Goal: Transaction & Acquisition: Purchase product/service

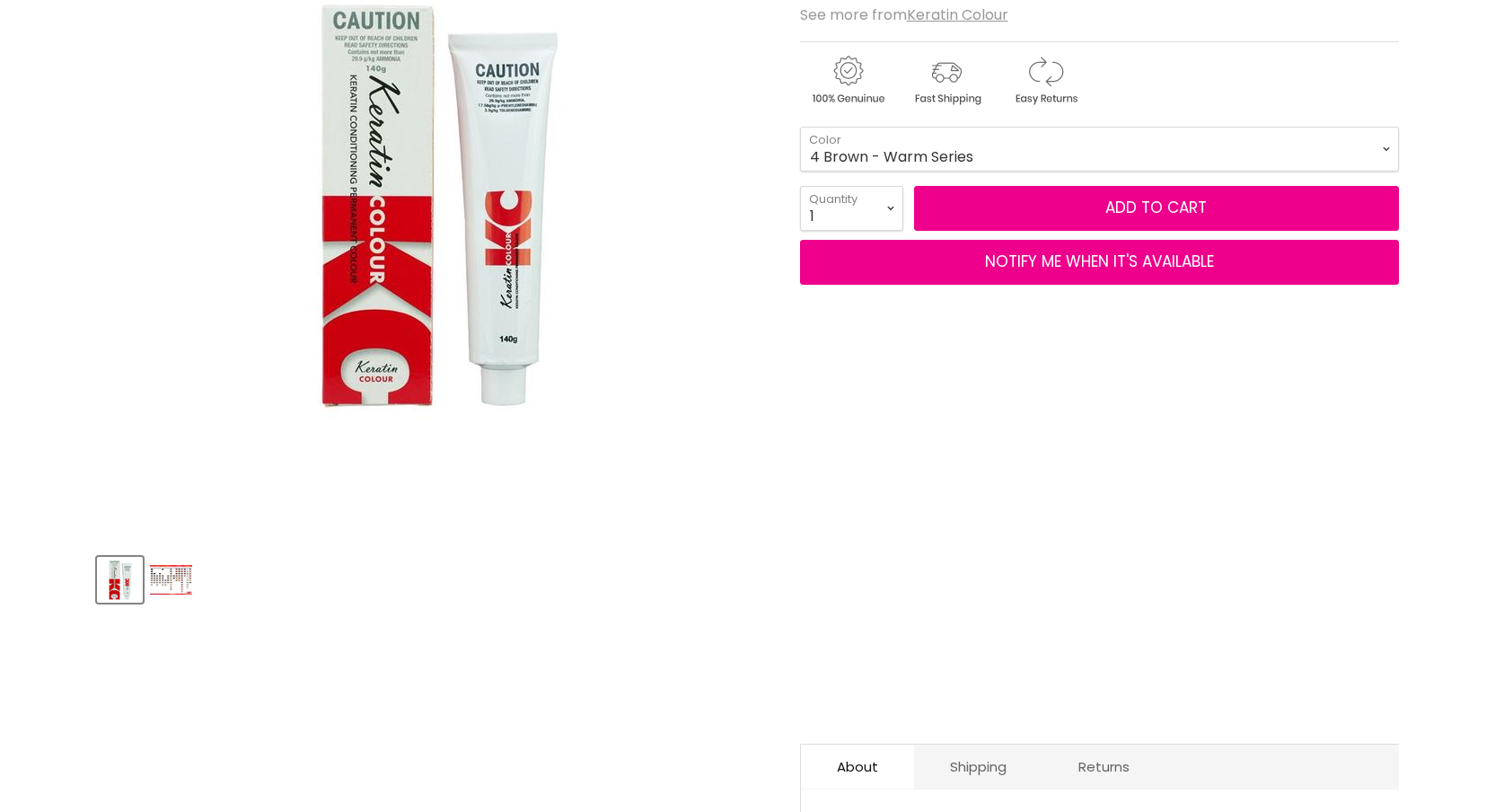
click at [159, 584] on img "Product thumbnails" at bounding box center [170, 579] width 42 height 29
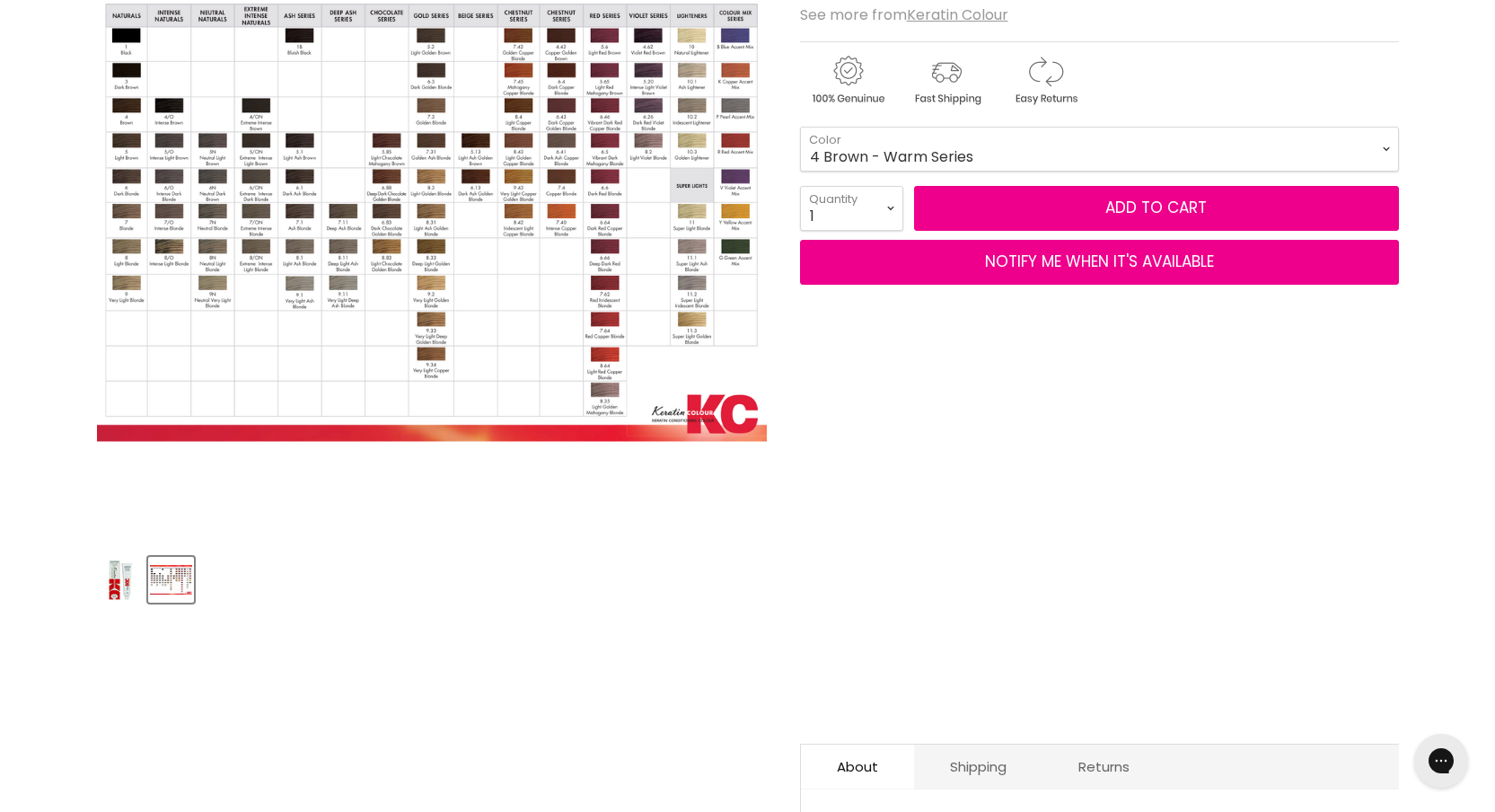
scroll to position [1, 0]
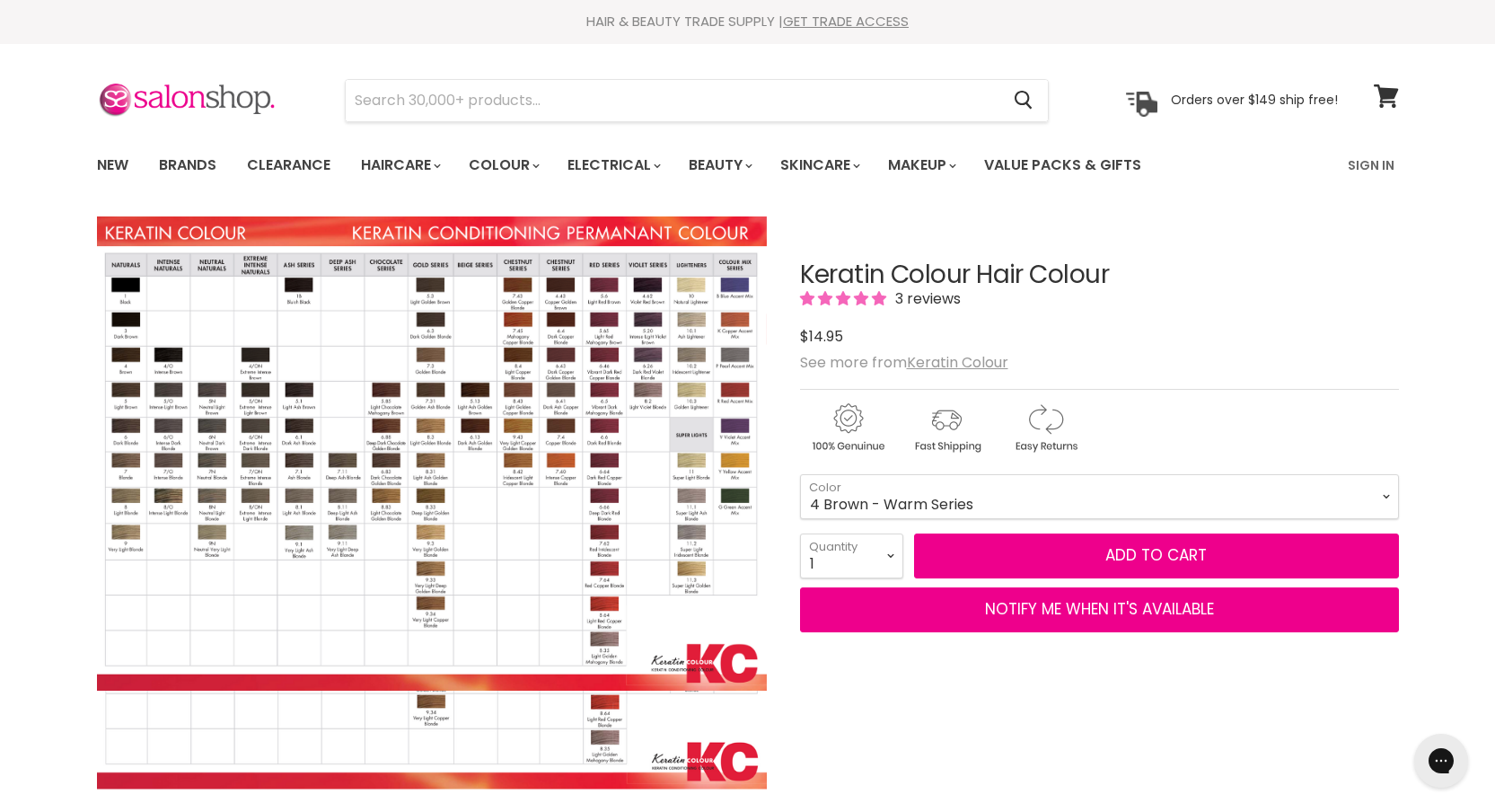
click at [645, 438] on img "Keratin Colour Hair Colour image. Click or Scroll to Zoom." at bounding box center [431, 452] width 671 height 474
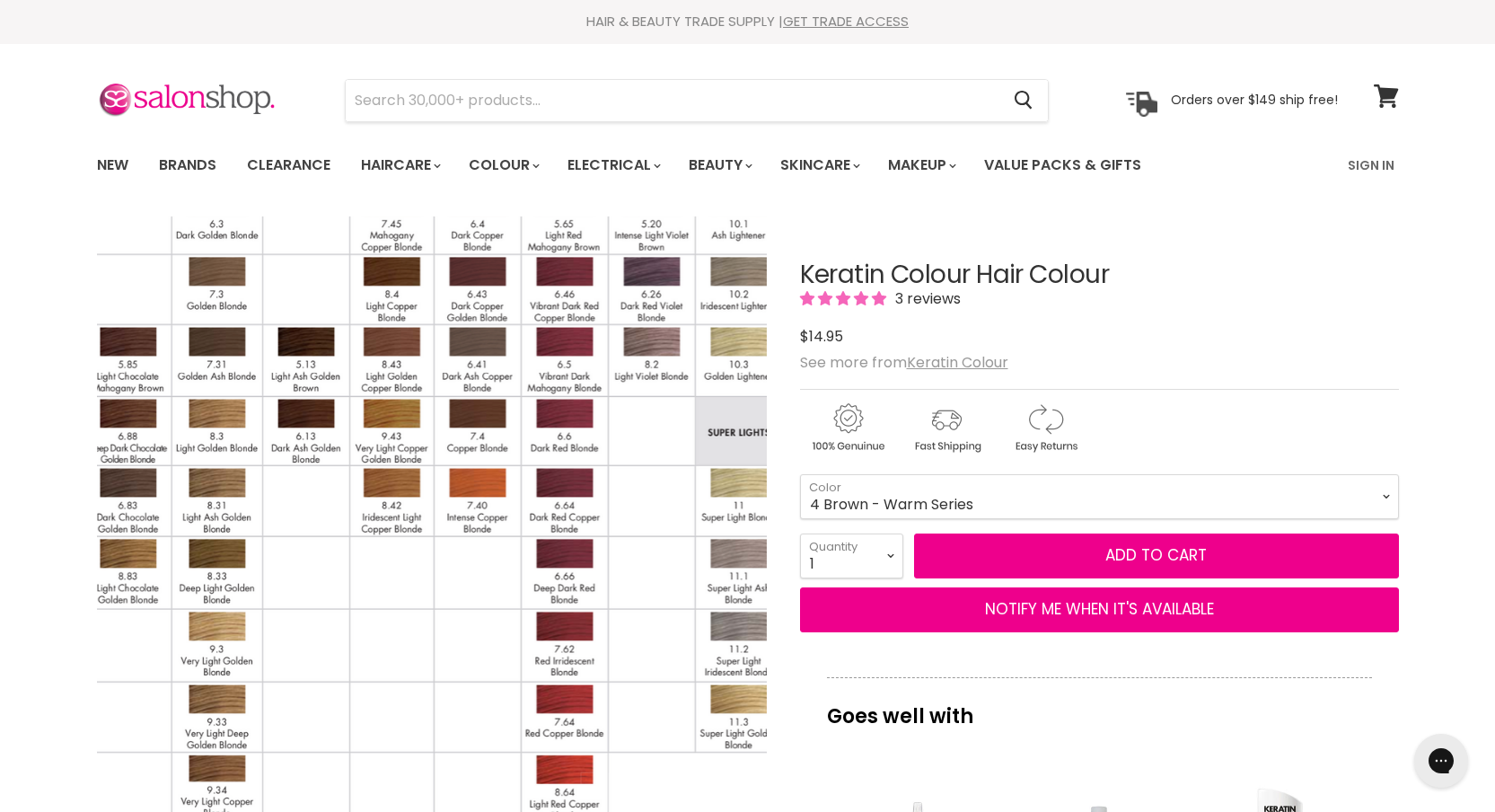
click at [645, 438] on img "Keratin Colour Hair Colour image. Click or Scroll to Zoom." at bounding box center [218, 470] width 1341 height 951
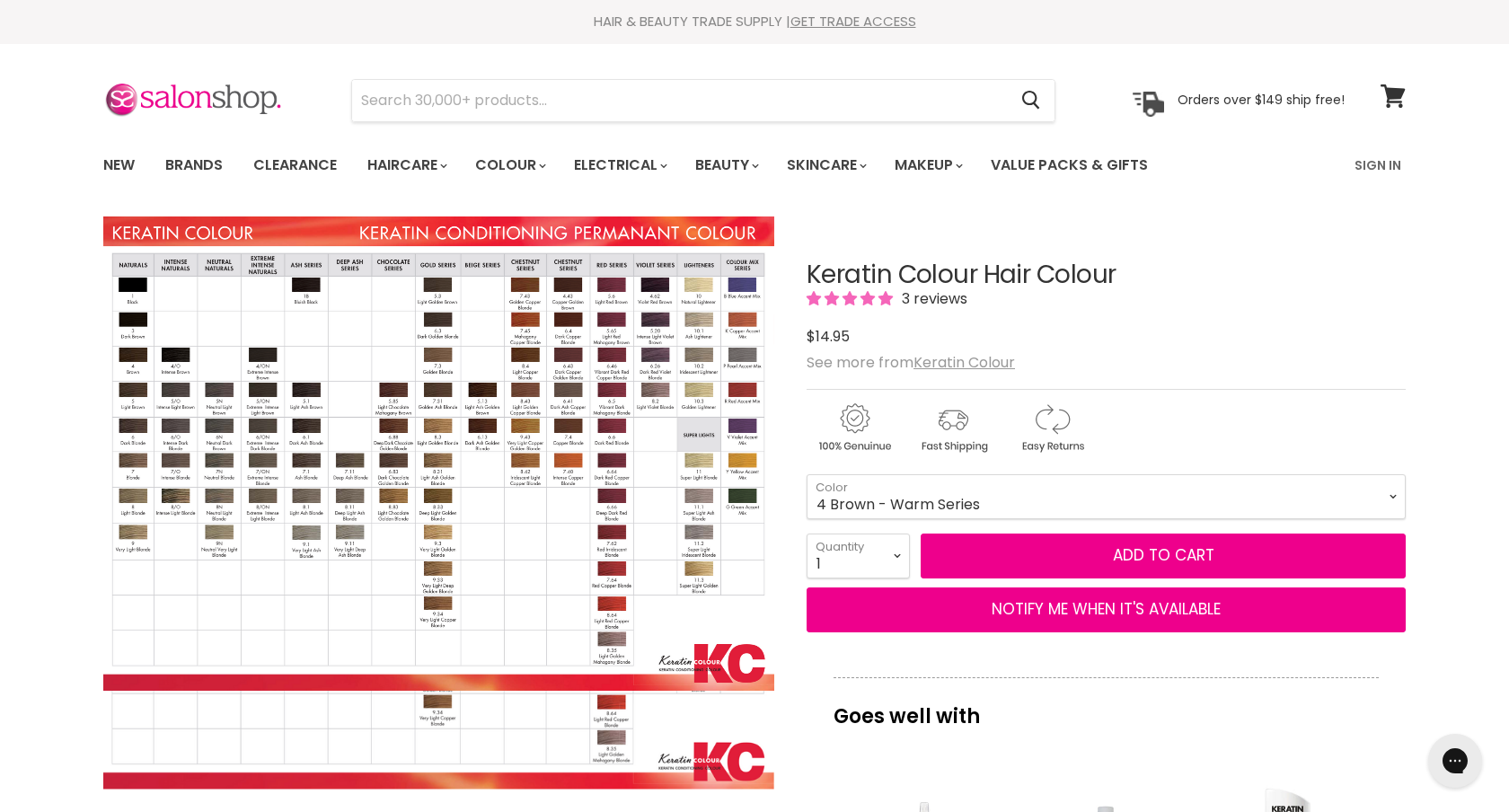
click at [596, 377] on img "Keratin Colour Hair Colour image. Click or Scroll to Zoom." at bounding box center [439, 452] width 671 height 474
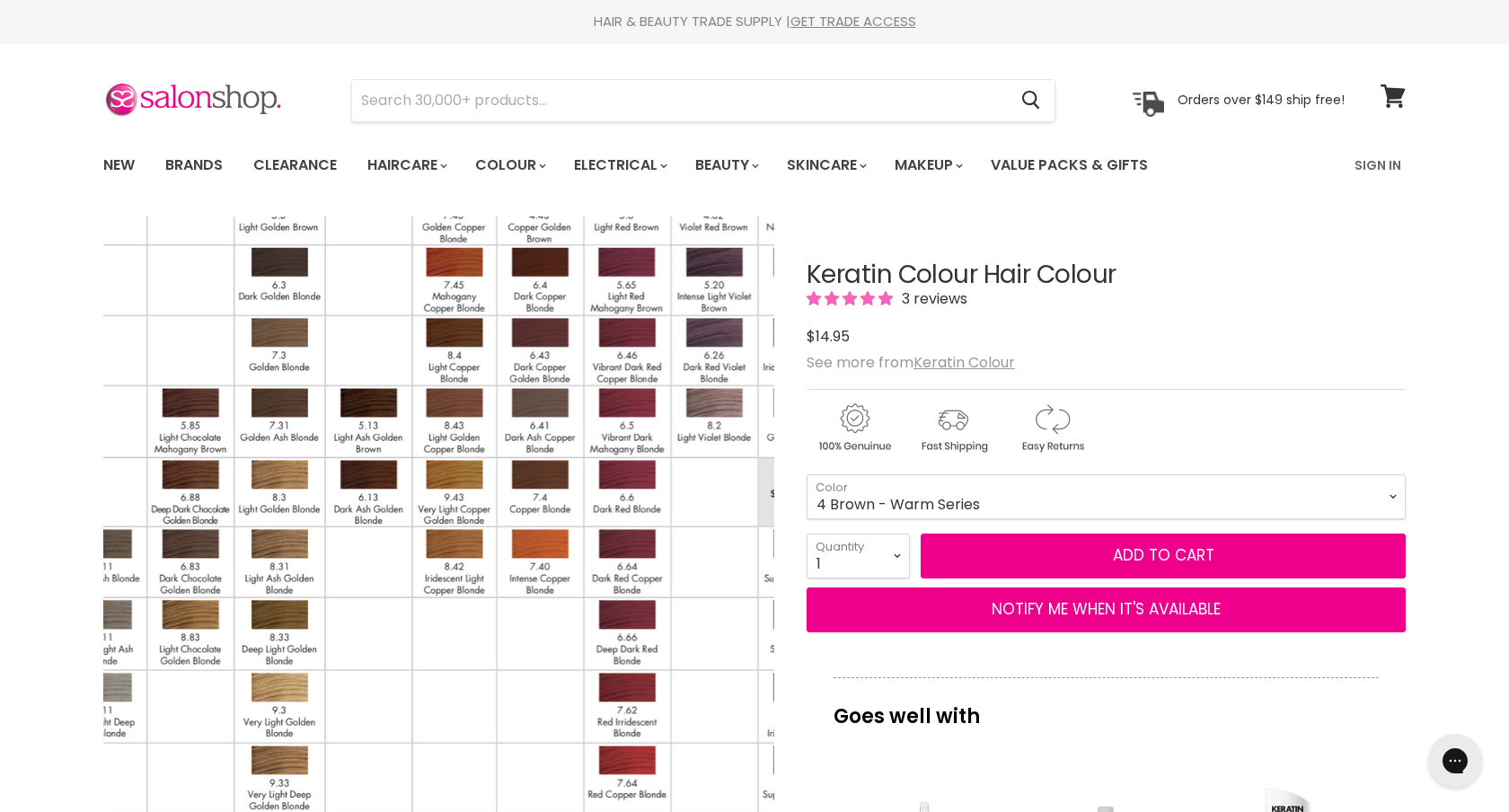
click at [596, 377] on img "Keratin Colour Hair Colour image. Click or Scroll to Zoom." at bounding box center [281, 530] width 1342 height 951
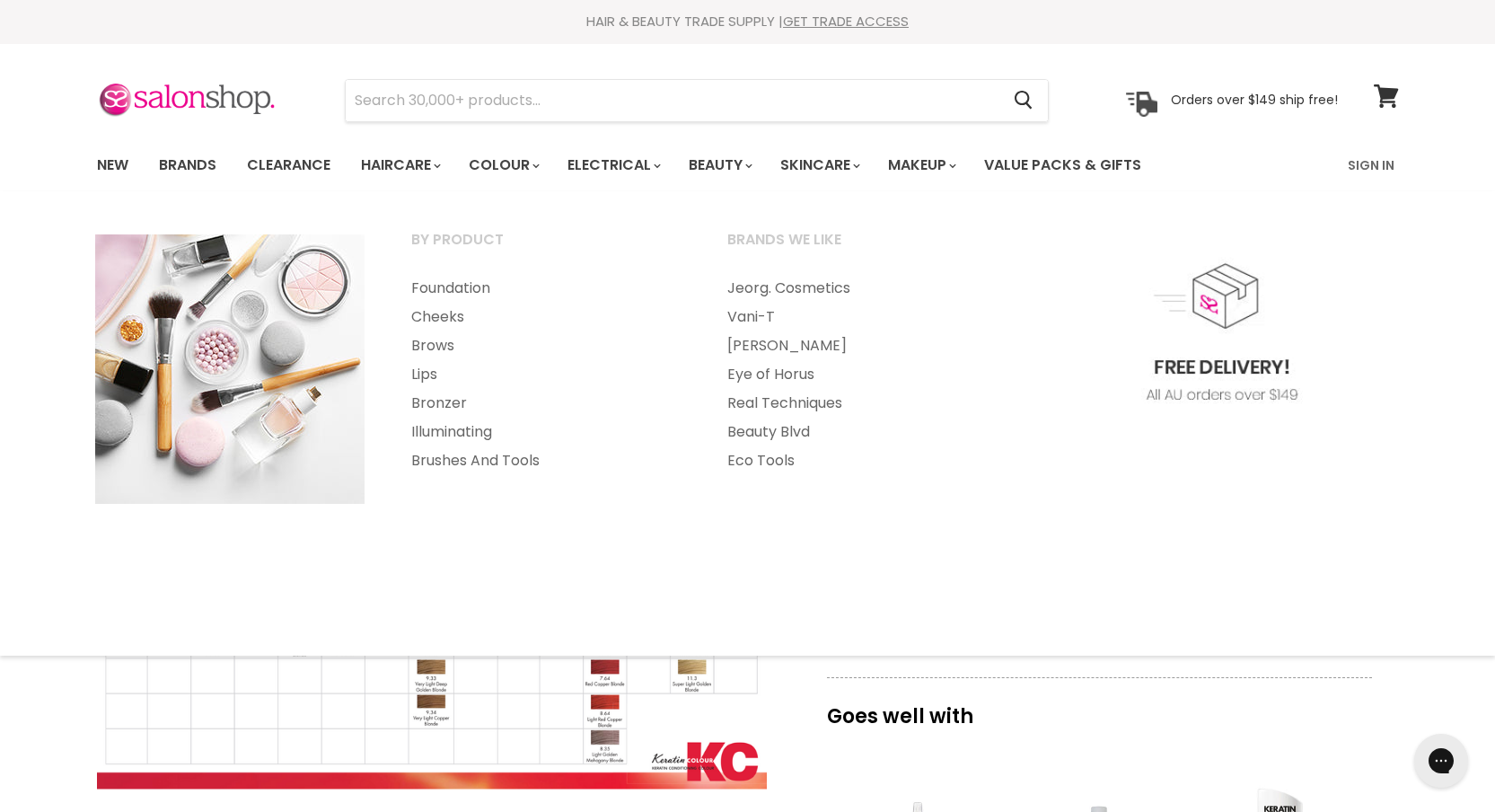
click at [1262, 726] on p "Goes well with" at bounding box center [1099, 706] width 545 height 60
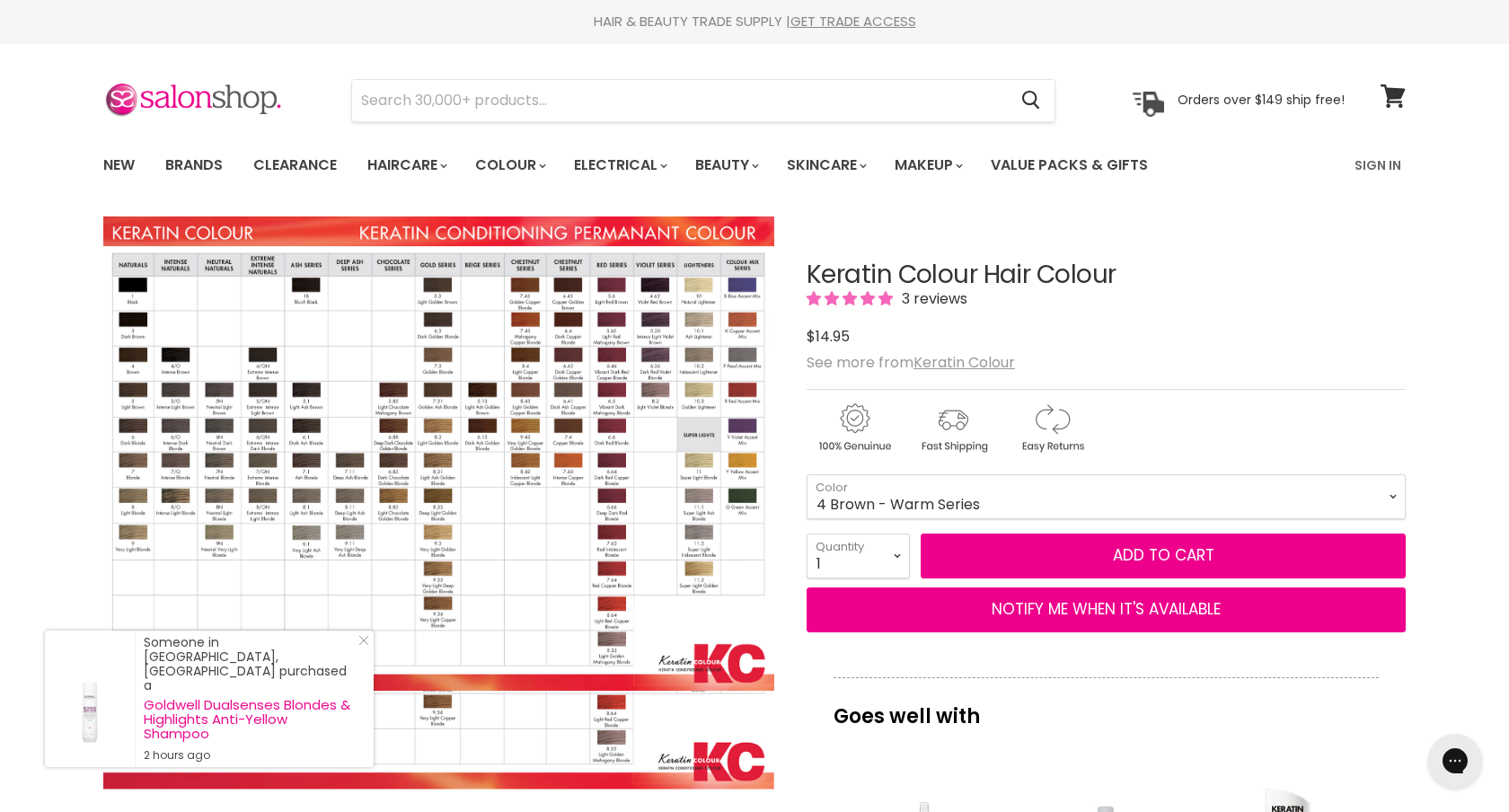
click at [648, 491] on img "Keratin Colour Hair Colour image. Click or Scroll to Zoom." at bounding box center [439, 452] width 671 height 474
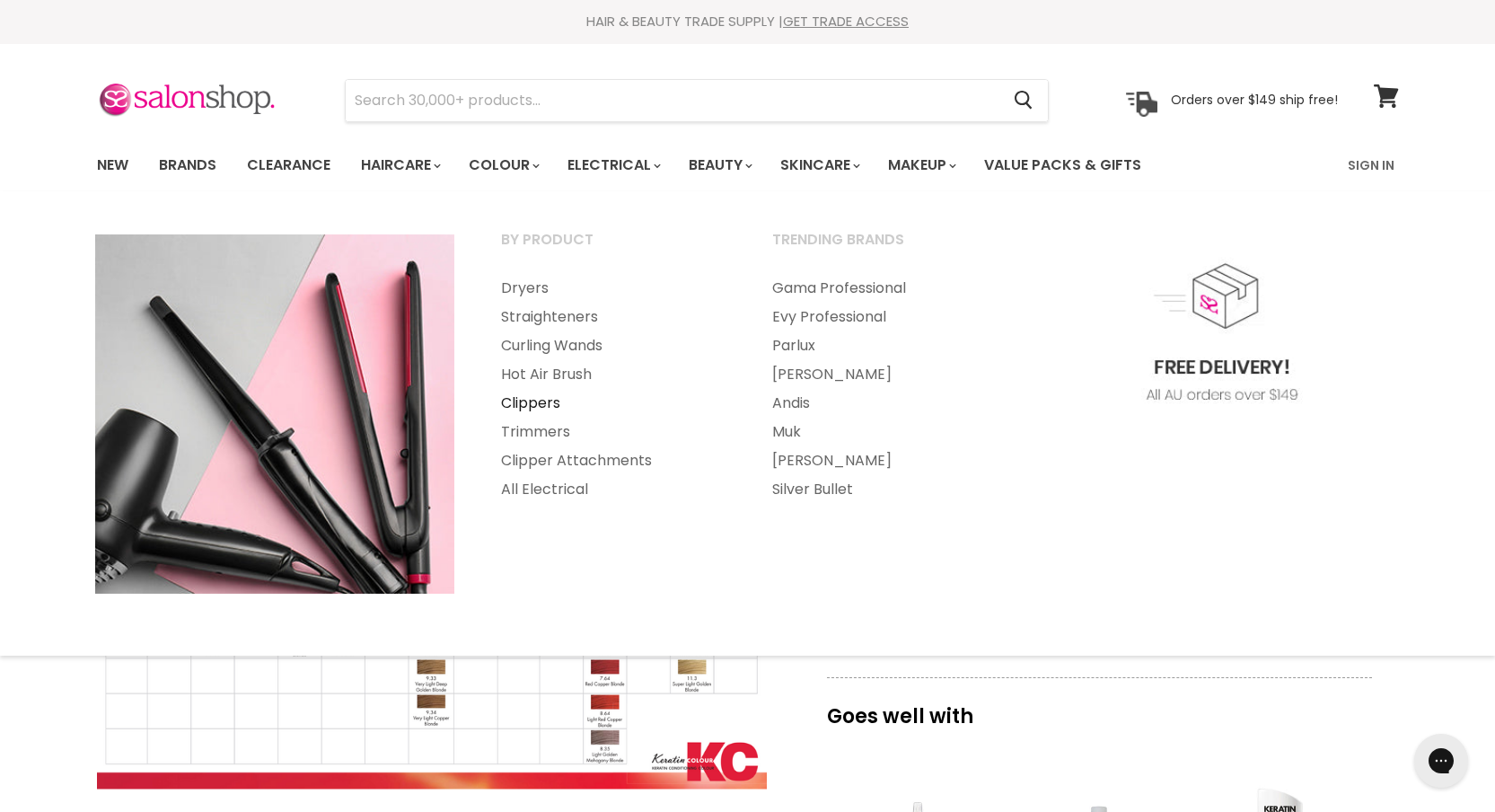
click at [563, 398] on link "Clippers" at bounding box center [612, 402] width 267 height 28
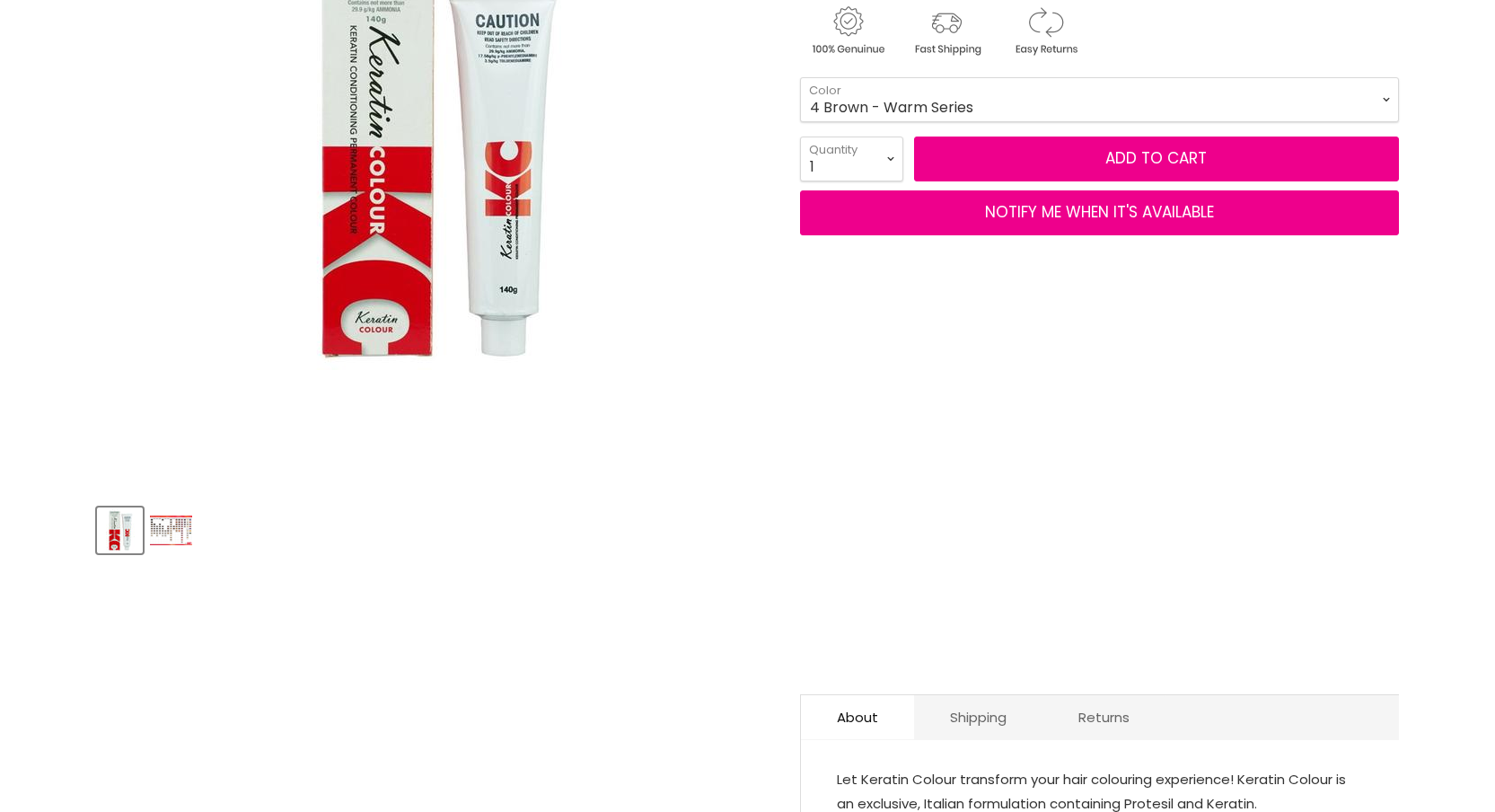
click at [176, 538] on img "Product thumbnails" at bounding box center [170, 530] width 42 height 29
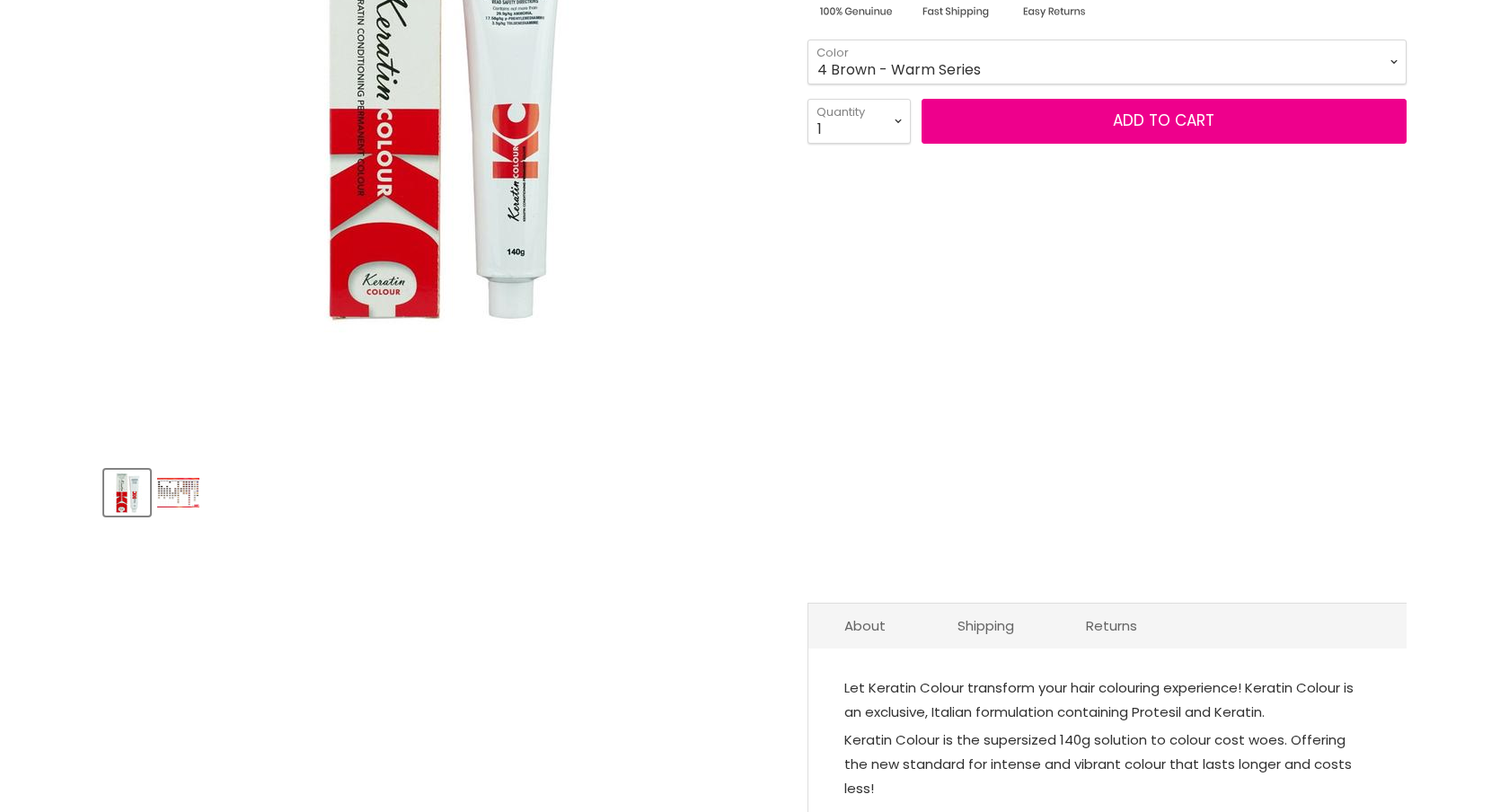
scroll to position [435, 0]
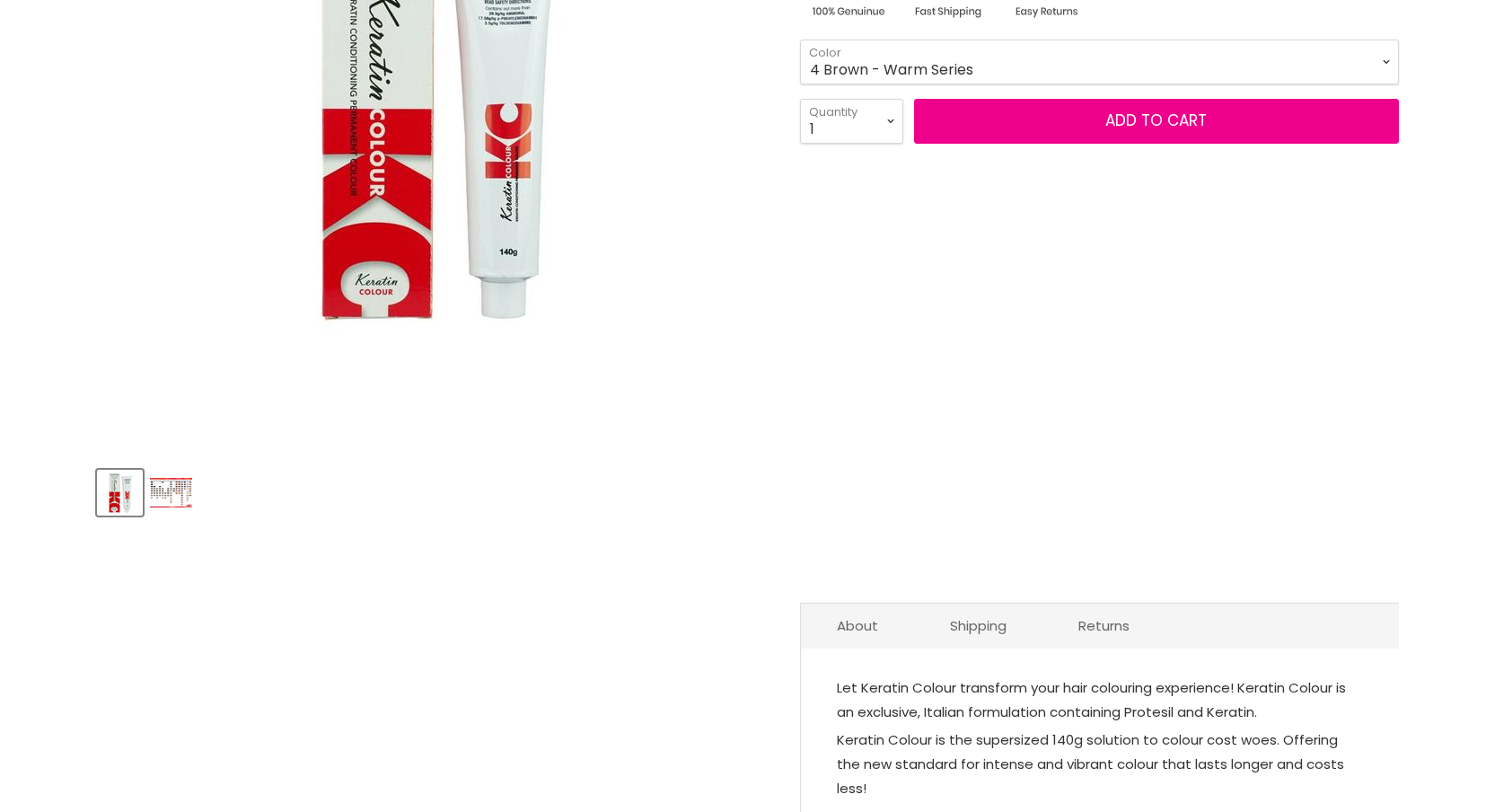
click at [171, 494] on img "Product thumbnails" at bounding box center [170, 492] width 42 height 29
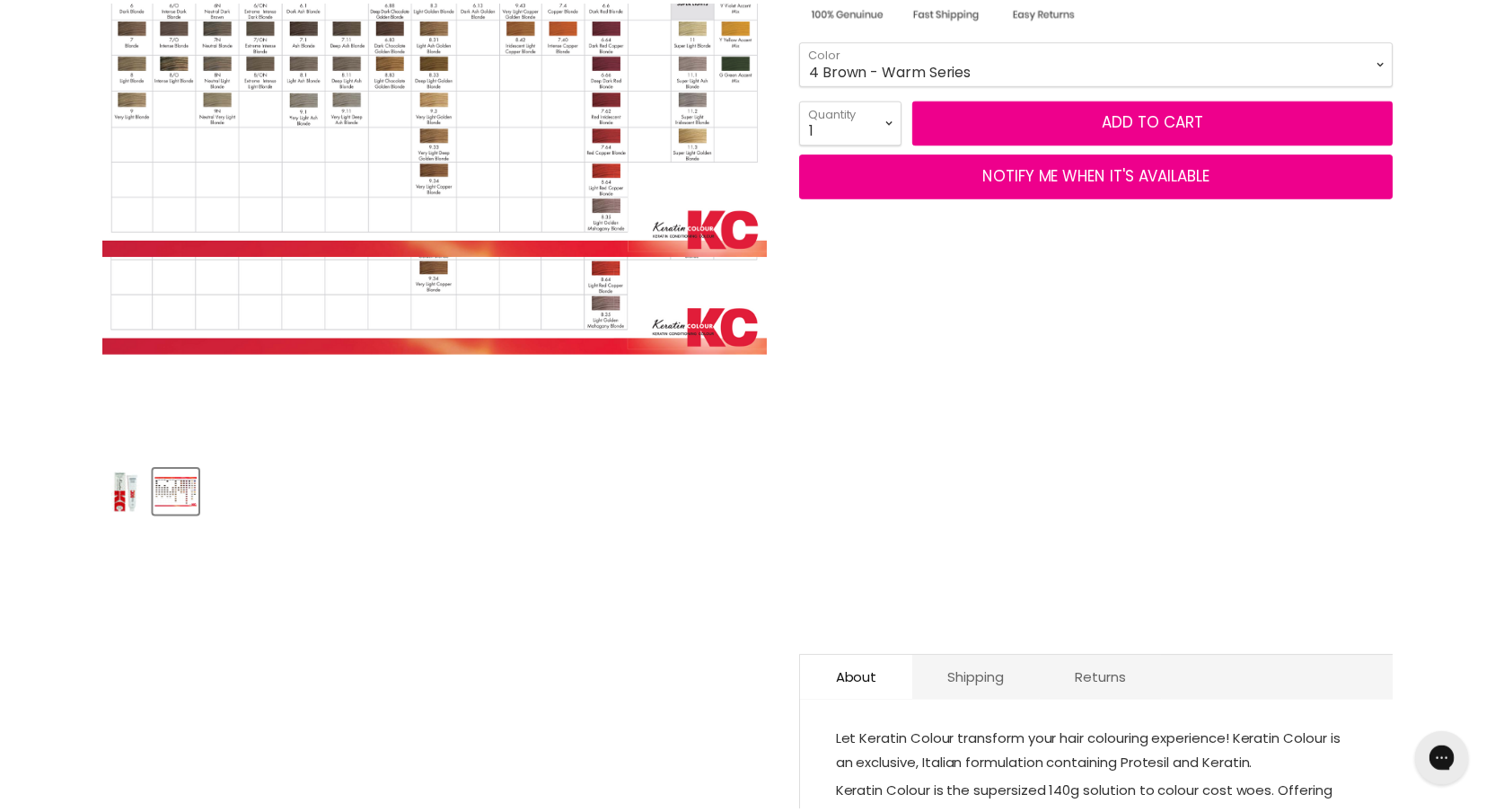
scroll to position [0, 0]
